Goal: Task Accomplishment & Management: Complete application form

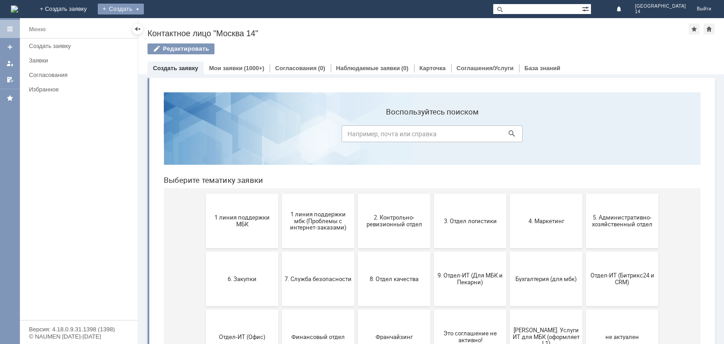
click at [144, 8] on div "Создать" at bounding box center [121, 9] width 46 height 11
click at [168, 24] on link "Заявка" at bounding box center [134, 27] width 69 height 11
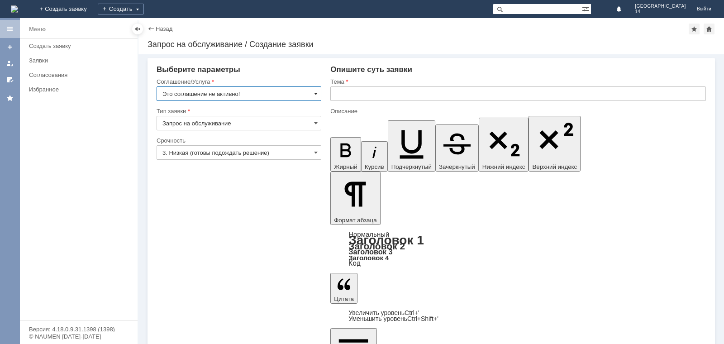
click at [316, 95] on span at bounding box center [316, 93] width 4 height 7
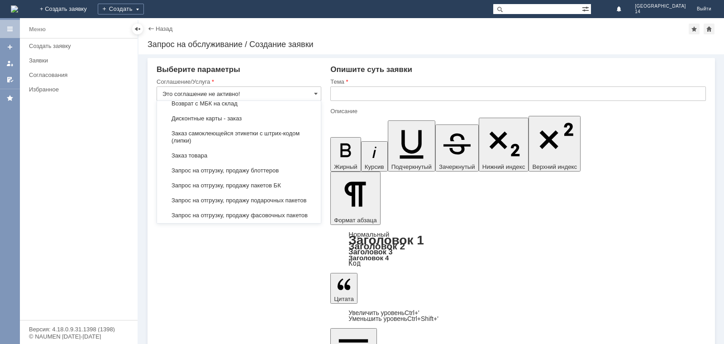
scroll to position [271, 0]
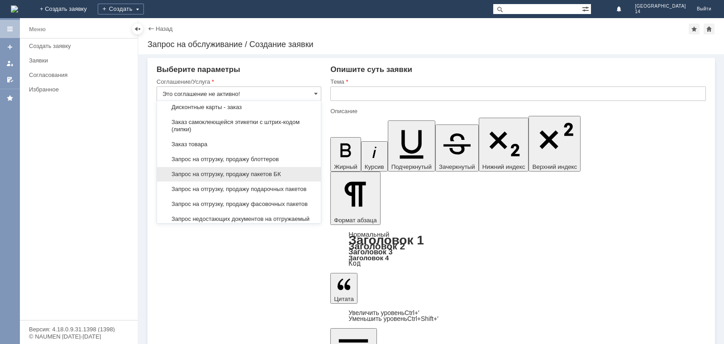
click at [283, 178] on span "Запрос на отгрузку, продажу пакетов БК" at bounding box center [238, 174] width 153 height 7
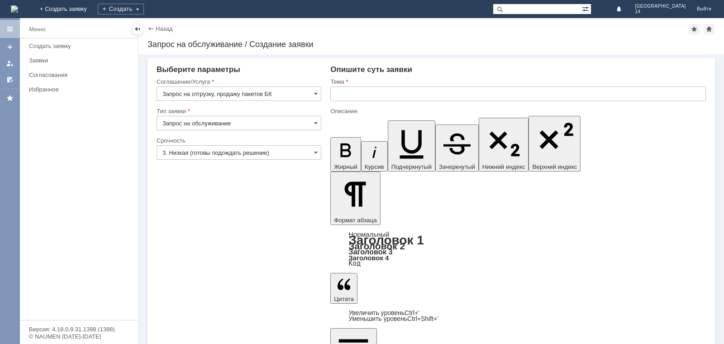
type input "Запрос на отгрузку, продажу пакетов БК"
click at [338, 94] on input "text" at bounding box center [518, 93] width 376 height 14
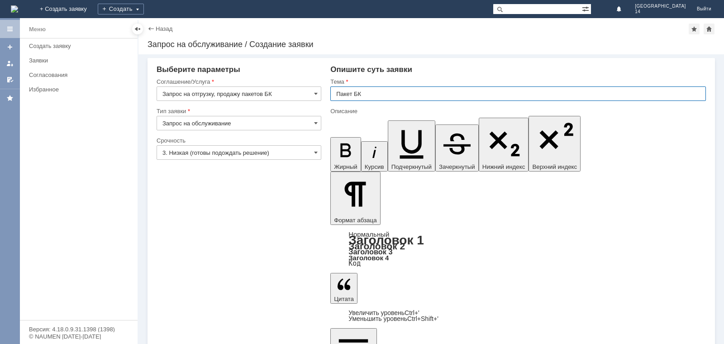
type input "Пакет БК"
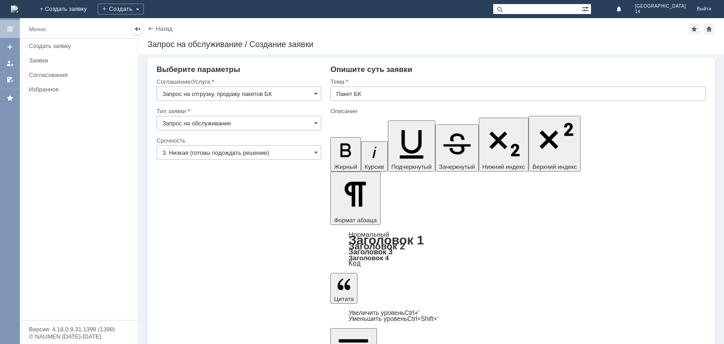
drag, startPoint x: 435, startPoint y: 2458, endPoint x: 341, endPoint y: 2460, distance: 94.6
copy div "пакет БК майка средний 500 шт"
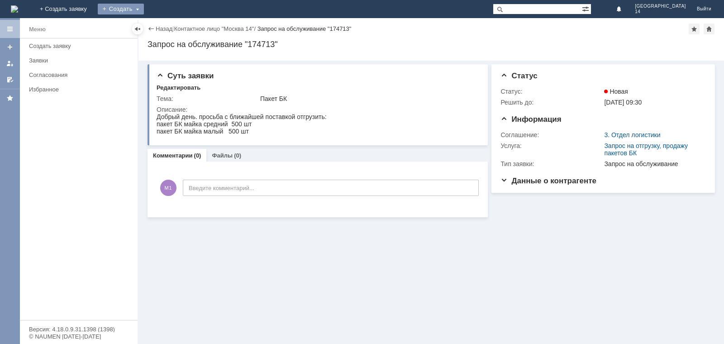
click at [144, 6] on div "Создать" at bounding box center [121, 9] width 46 height 11
click at [168, 27] on link "Заявка" at bounding box center [134, 27] width 69 height 11
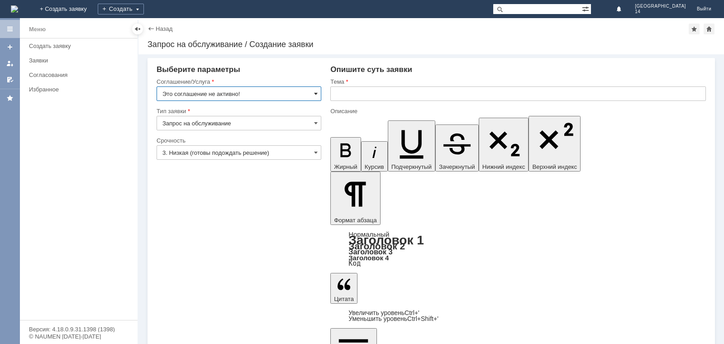
click at [316, 94] on span at bounding box center [316, 93] width 4 height 7
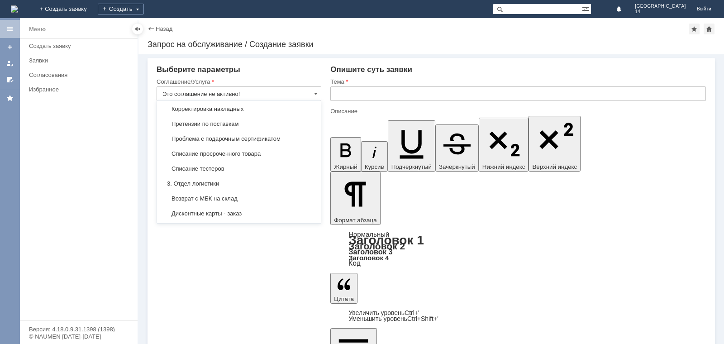
scroll to position [181, 0]
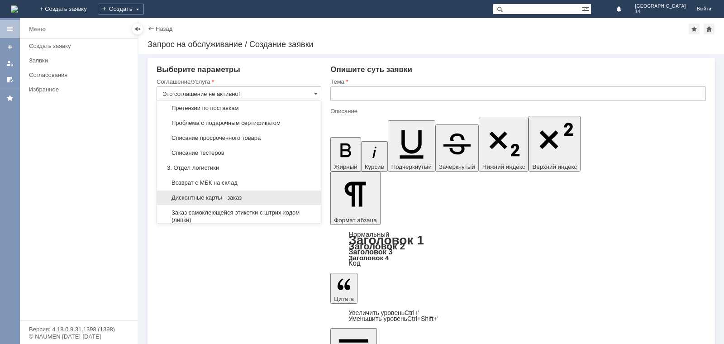
click at [227, 201] on span "Дисконтные карты - заказ" at bounding box center [238, 197] width 153 height 7
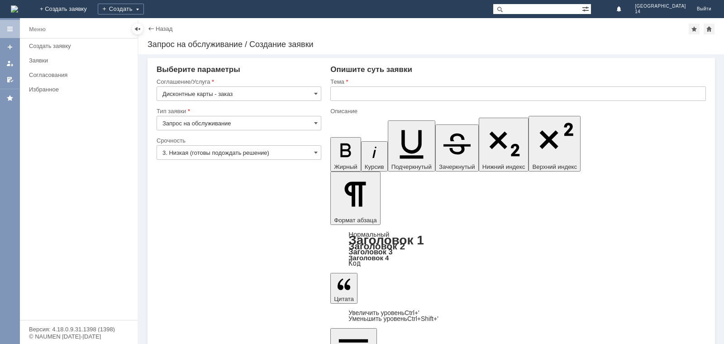
type input "Дисконтные карты - заказ"
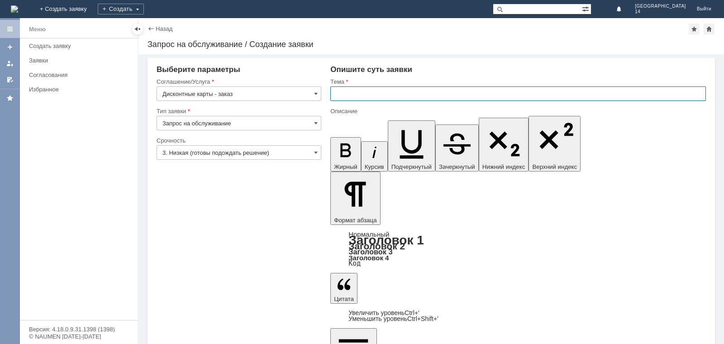
click at [348, 94] on input "text" at bounding box center [518, 93] width 376 height 14
type input "Дисконтные карты"
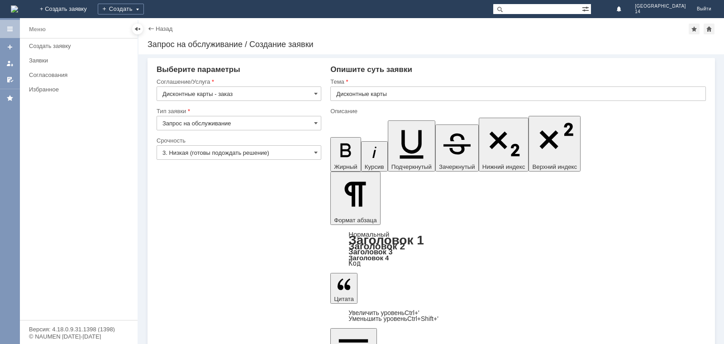
click at [316, 150] on span at bounding box center [316, 152] width 4 height 7
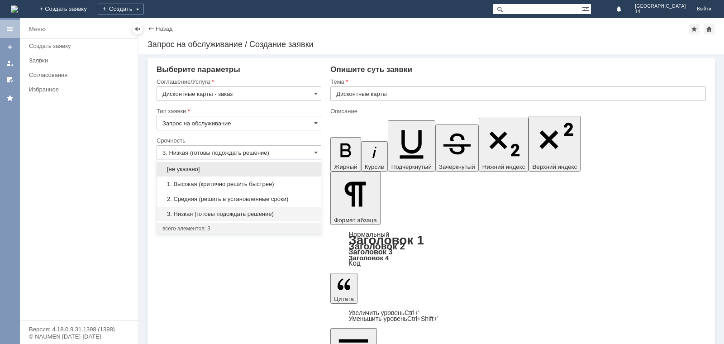
click at [273, 186] on span "1. Высокая (критично решить быстрее)" at bounding box center [238, 184] width 153 height 7
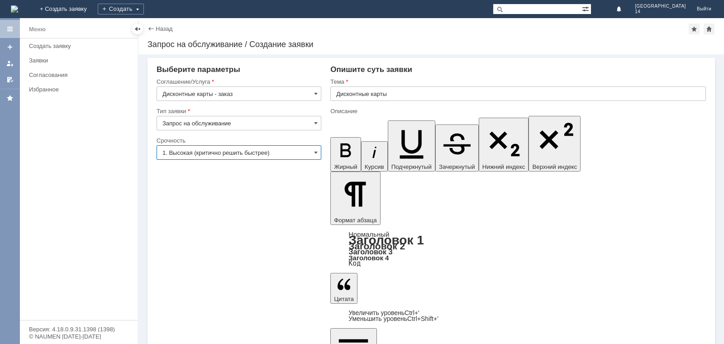
type input "1. Высокая (критично решить быстрее)"
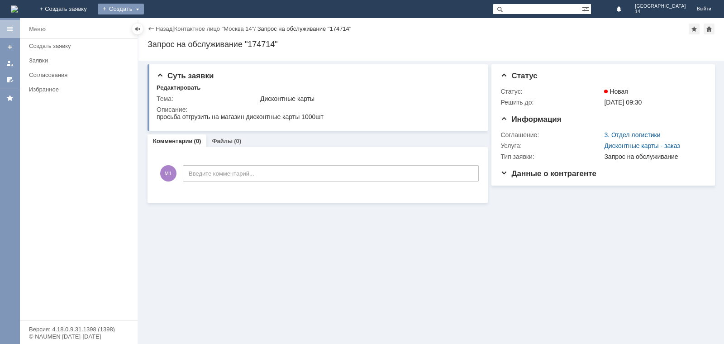
click at [144, 10] on div "Создать" at bounding box center [121, 9] width 46 height 11
click at [42, 60] on div "Заявки" at bounding box center [80, 60] width 103 height 7
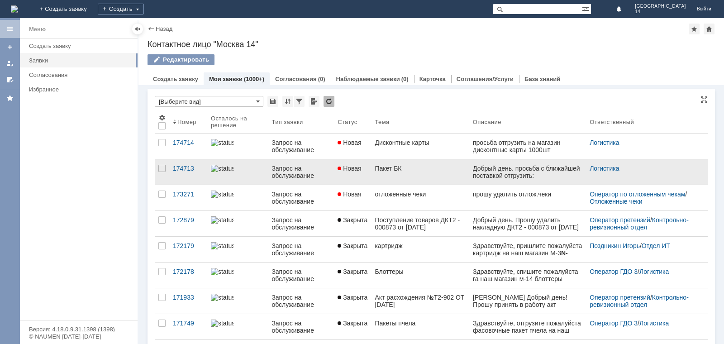
click at [283, 172] on div "Запрос на обслуживание" at bounding box center [300, 172] width 59 height 14
